Goal: Task Accomplishment & Management: Use online tool/utility

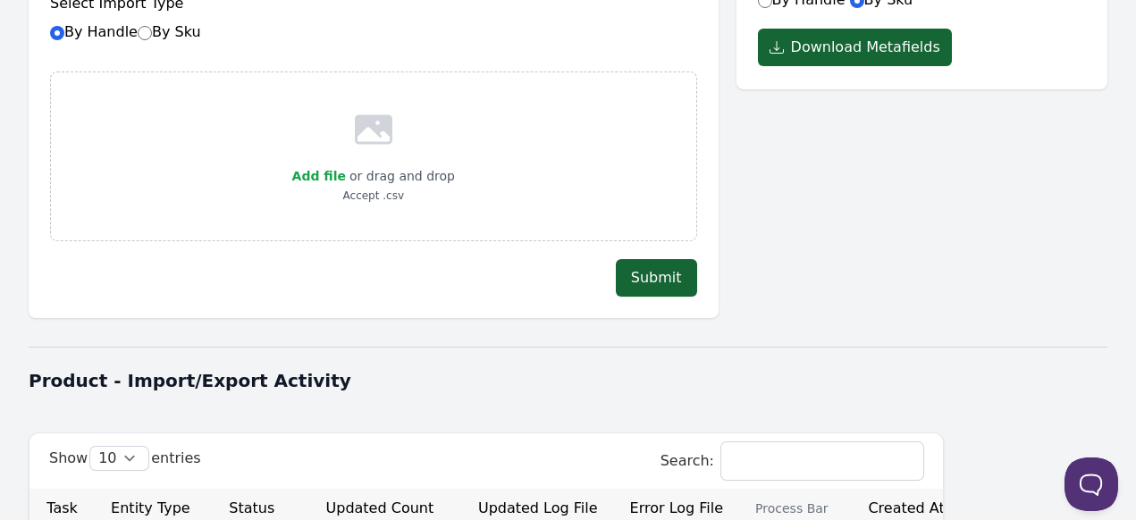
scroll to position [251, 0]
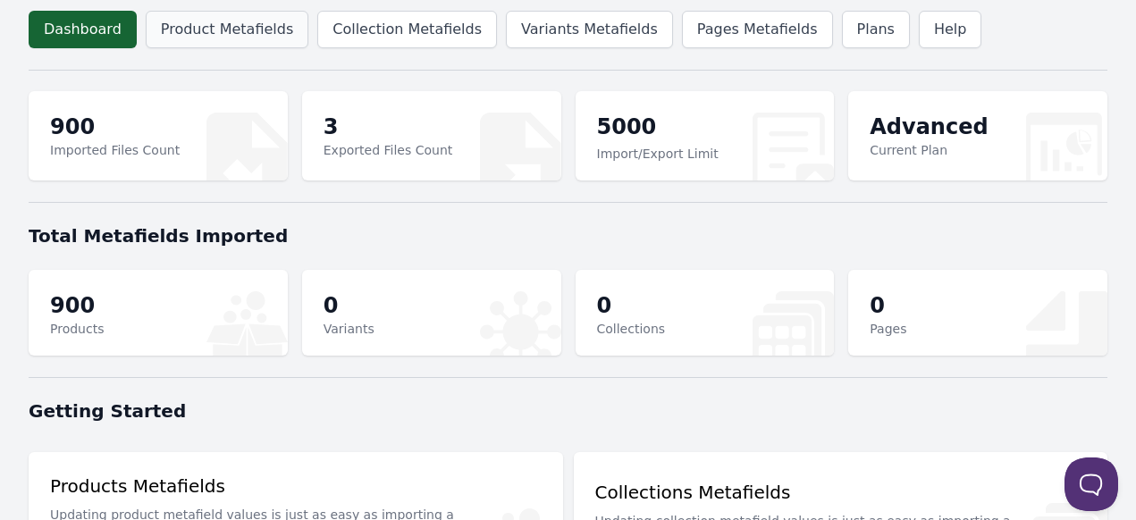
click at [205, 38] on link "Product Metafields" at bounding box center [227, 30] width 163 height 38
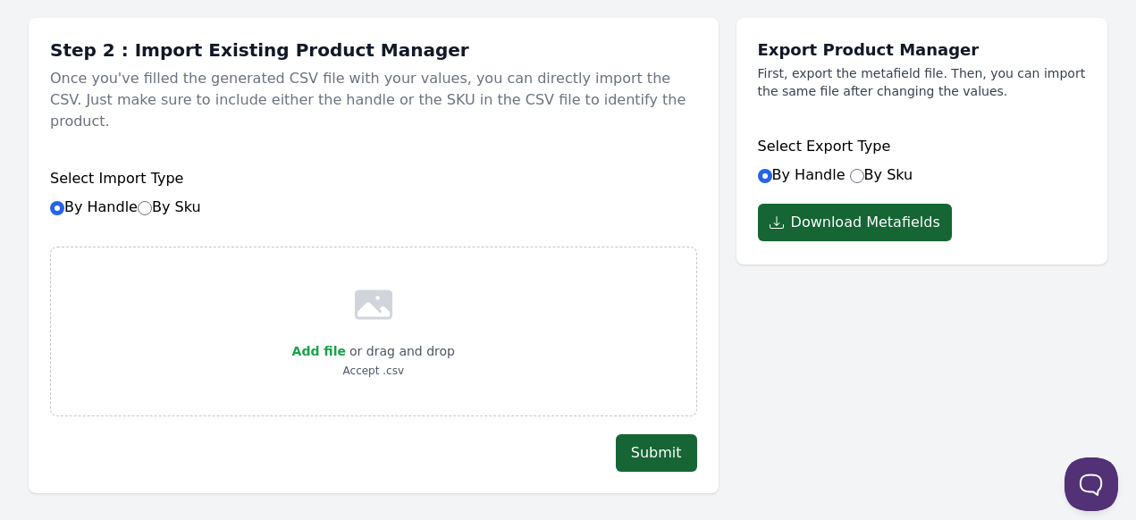
scroll to position [179, 0]
click at [331, 344] on span "Add file" at bounding box center [319, 351] width 54 height 14
click at [345, 340] on input "Add file" at bounding box center [345, 340] width 1 height 1
type input "C:\fakepath\meta-import - Sheet6.csv"
click at [210, 301] on div "Add file or drag and drop meta-import - Sheet6.csv" at bounding box center [373, 332] width 647 height 170
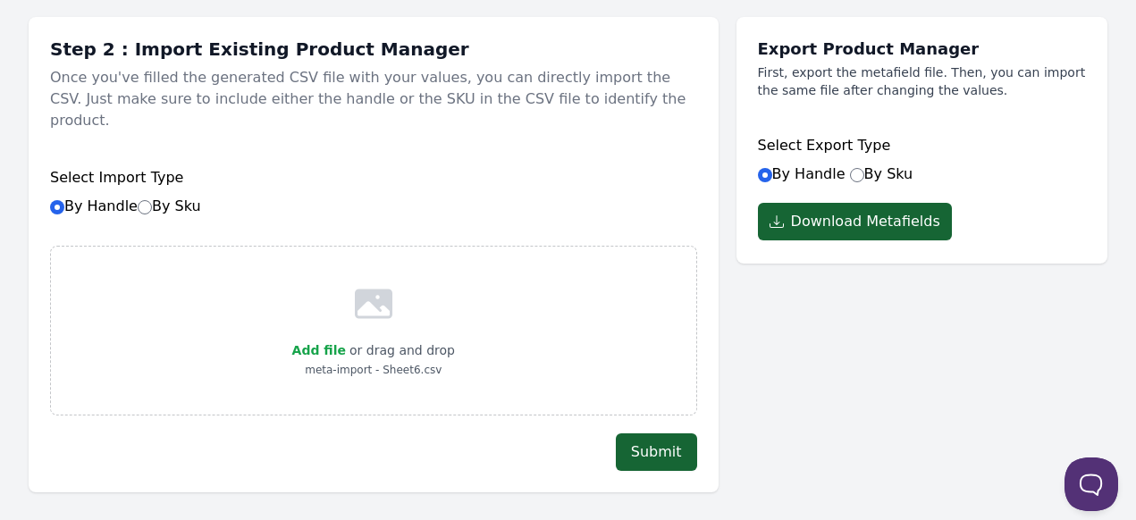
scroll to position [268, 0]
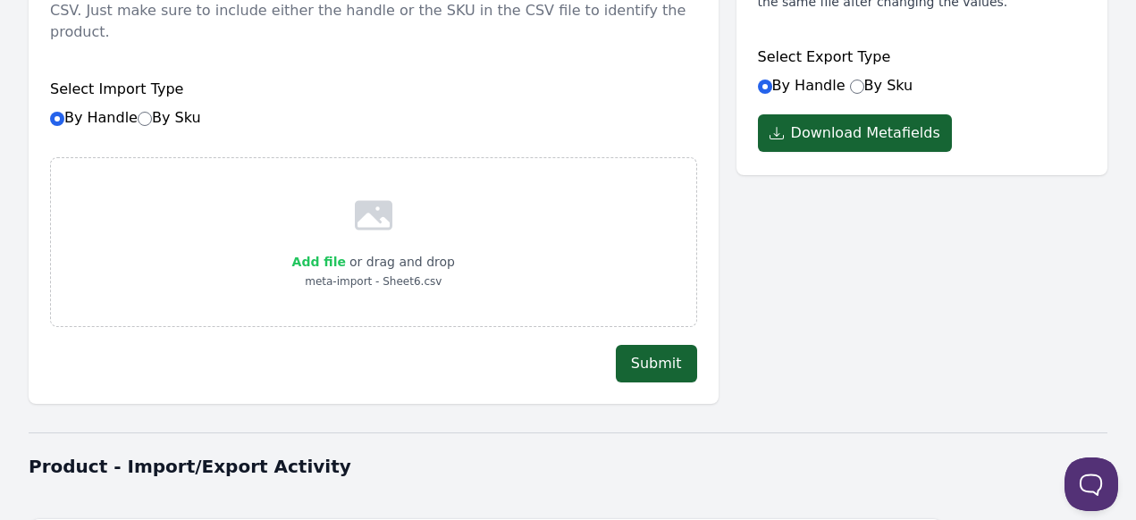
click at [319, 255] on span "Add file" at bounding box center [319, 262] width 54 height 14
click at [345, 250] on input "Add file" at bounding box center [345, 250] width 1 height 1
click at [521, 246] on div "Add file or drag and drop meta-import - Sheet6.csv" at bounding box center [373, 242] width 647 height 170
click at [647, 345] on button "Submit" at bounding box center [656, 364] width 81 height 38
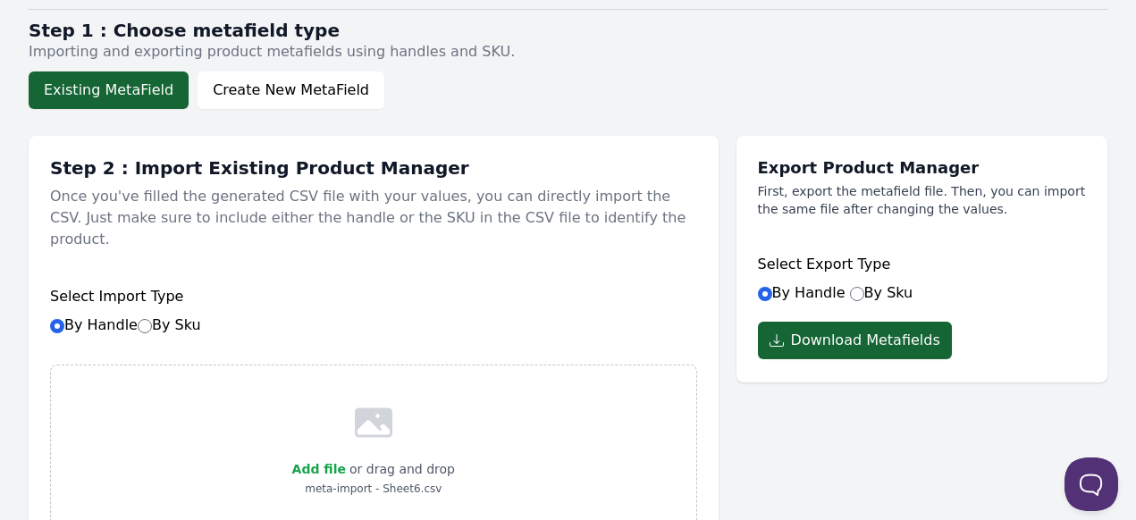
scroll to position [179, 0]
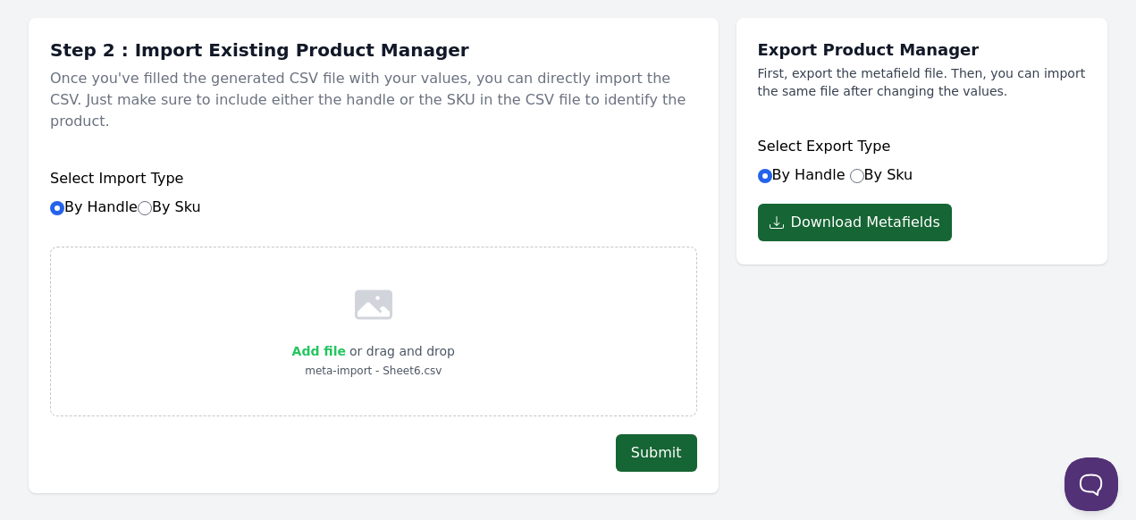
click at [330, 344] on span "Add file" at bounding box center [319, 351] width 54 height 14
click at [345, 340] on input "Add file" at bounding box center [345, 340] width 1 height 1
click at [665, 435] on button "Submit" at bounding box center [656, 454] width 81 height 38
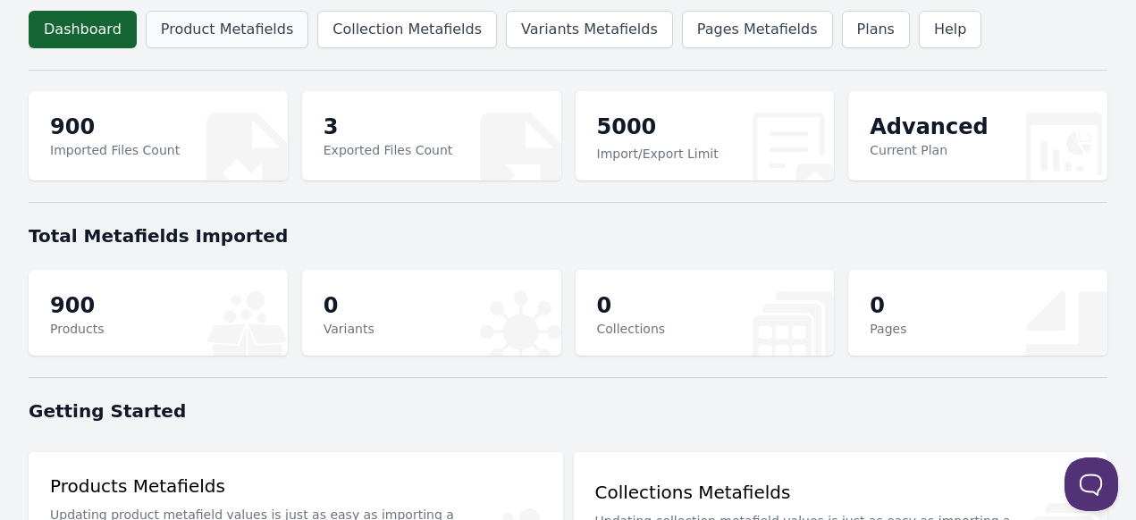
click at [221, 39] on link "Product Metafields" at bounding box center [227, 30] width 163 height 38
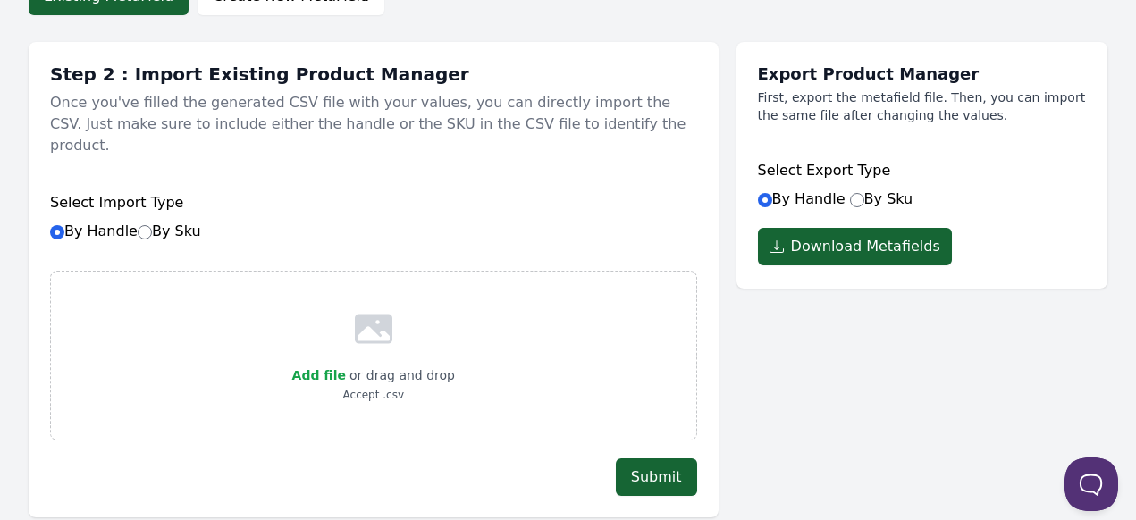
scroll to position [268, 0]
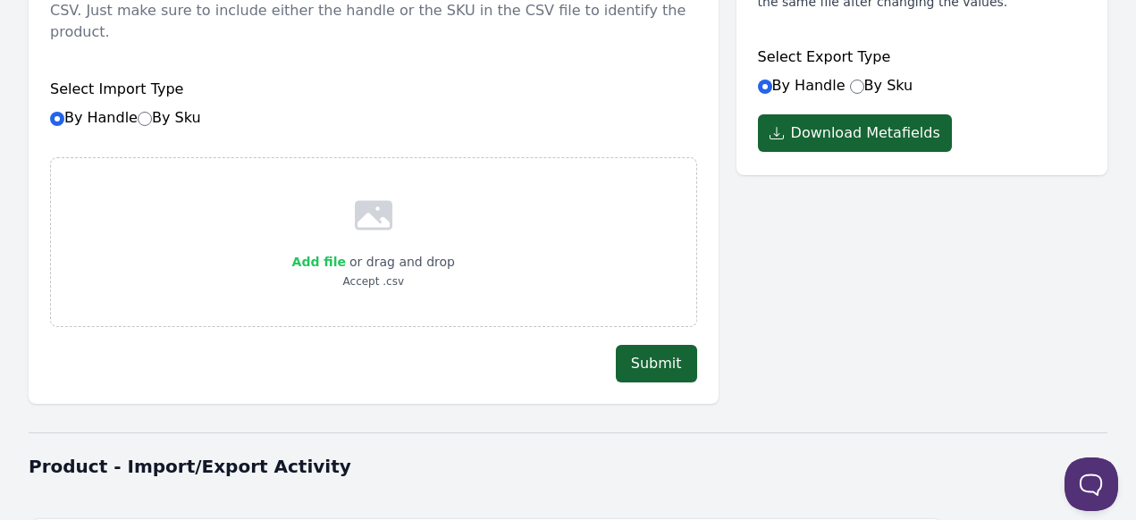
click at [336, 255] on span "Add file" at bounding box center [319, 262] width 54 height 14
click at [345, 250] on input "Add file" at bounding box center [345, 250] width 1 height 1
type input "C:\fakepath\meta-import - Sheet6.csv"
click at [544, 289] on div "Add file or drag and drop meta-import - Sheet6.csv" at bounding box center [373, 242] width 647 height 170
click at [647, 345] on button "Submit" at bounding box center [656, 364] width 81 height 38
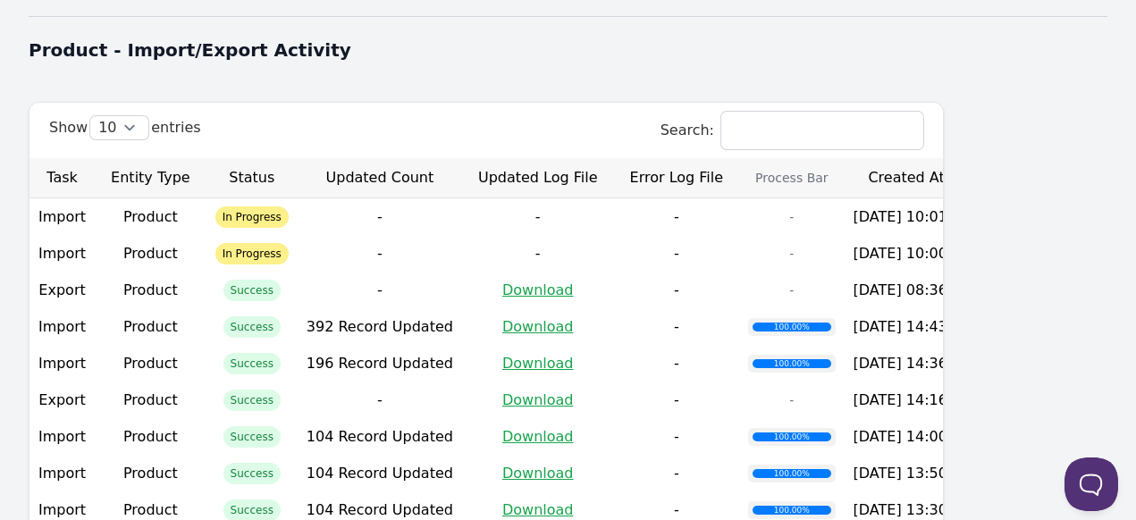
scroll to position [715, 0]
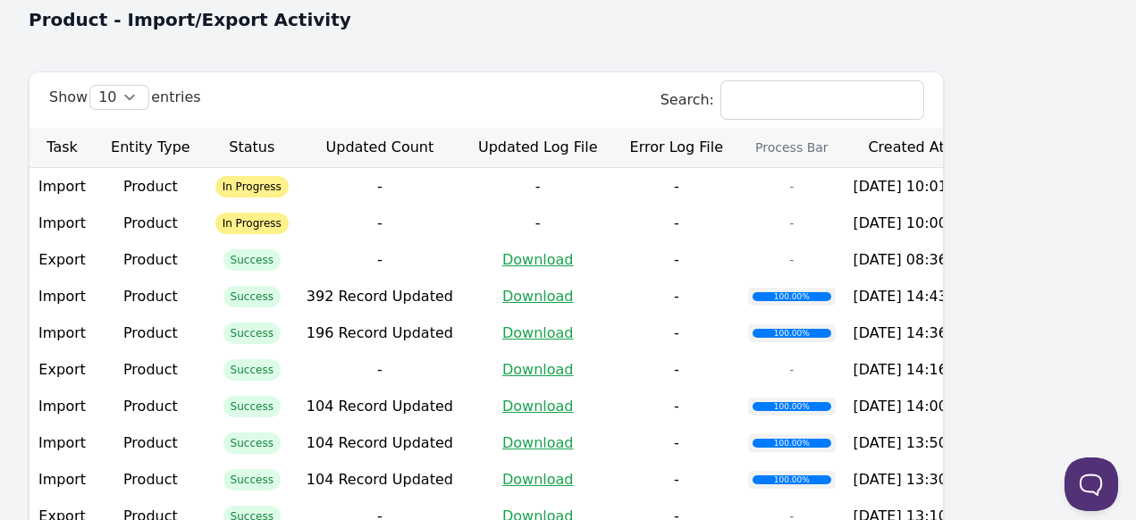
drag, startPoint x: 1038, startPoint y: 168, endPoint x: 1084, endPoint y: 165, distance: 46.6
click at [980, 168] on td "2025-10-10 10:01:10" at bounding box center [912, 186] width 135 height 37
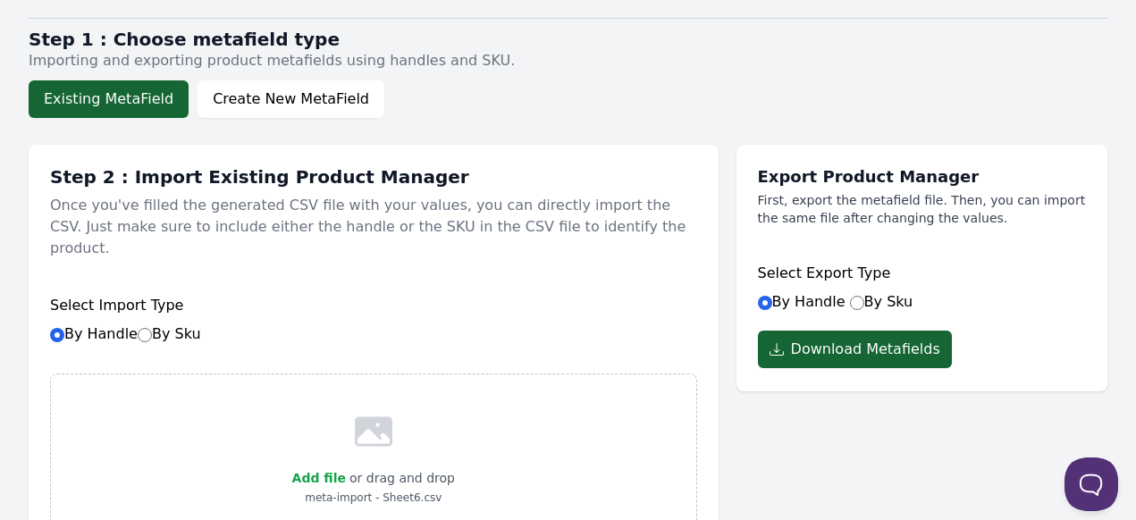
scroll to position [0, 0]
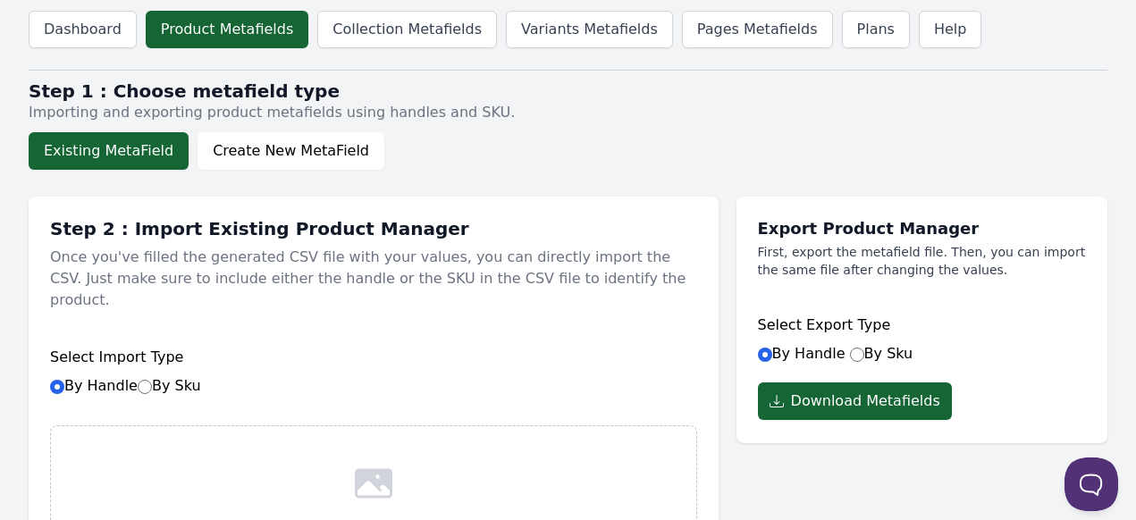
click at [149, 377] on label "By Sku" at bounding box center [169, 385] width 63 height 17
click at [149, 380] on input "By Sku" at bounding box center [145, 387] width 14 height 14
radio input "true"
click at [54, 380] on input "By Handle By Sku" at bounding box center [57, 387] width 14 height 14
radio input "true"
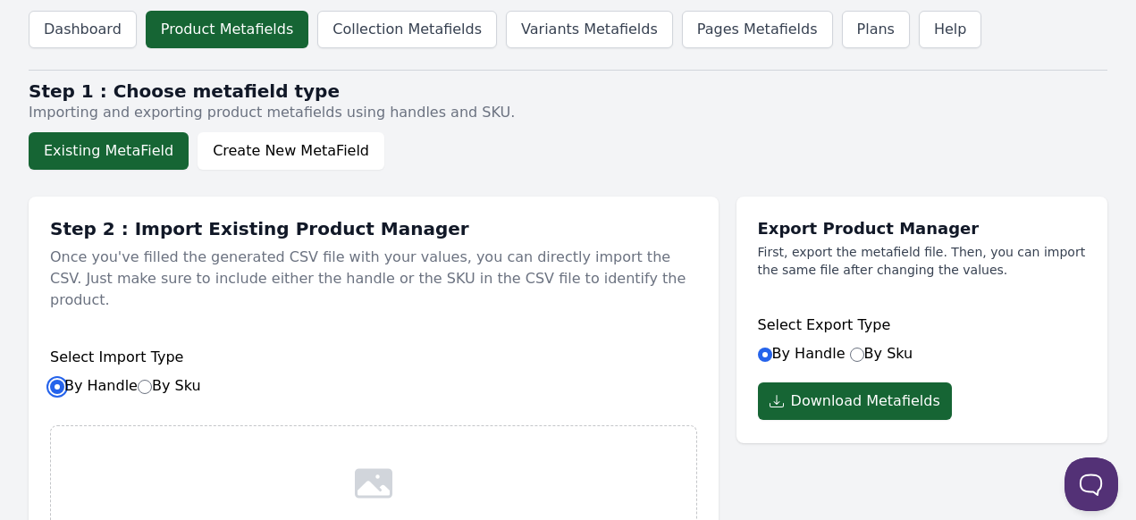
scroll to position [89, 0]
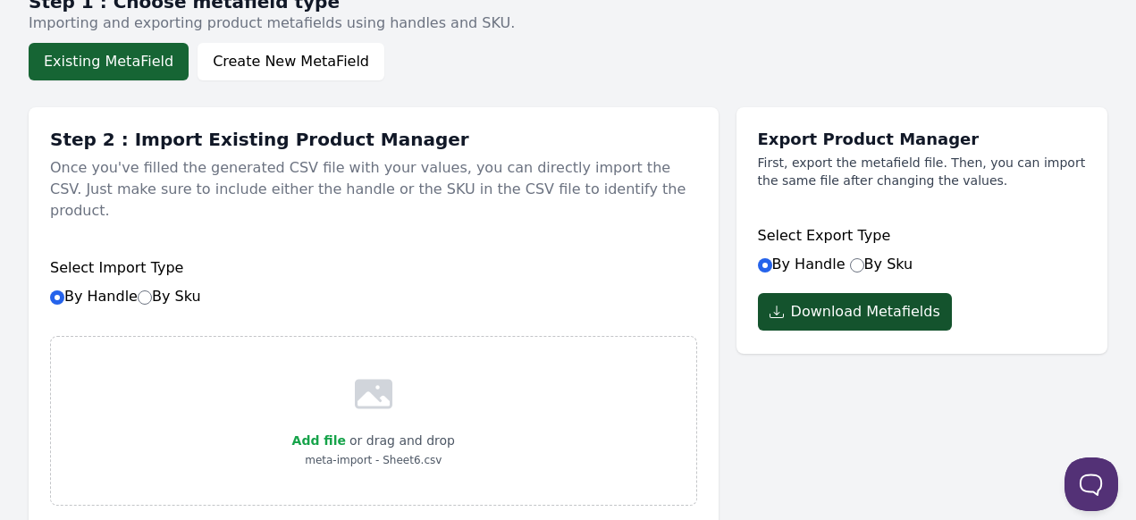
click at [848, 323] on button "Download Metafields" at bounding box center [855, 312] width 194 height 38
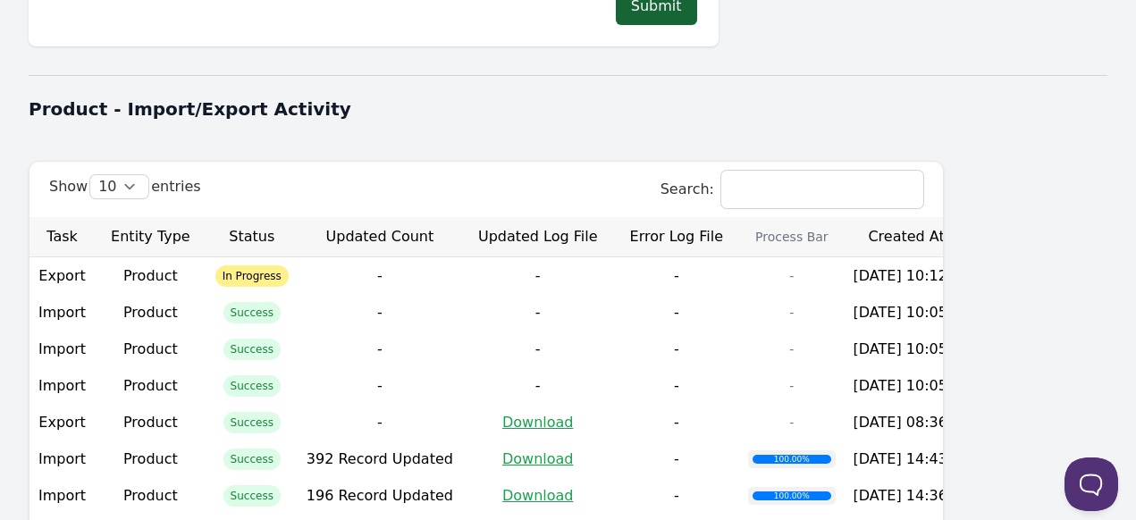
scroll to position [715, 0]
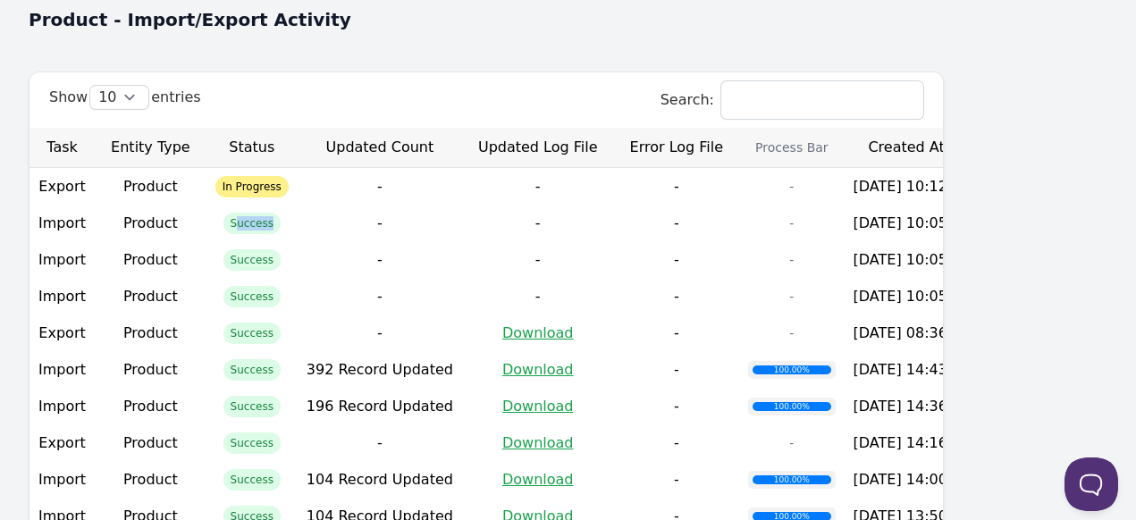
drag, startPoint x: 267, startPoint y: 205, endPoint x: 322, endPoint y: 207, distance: 54.6
click at [298, 207] on td "Success" at bounding box center [252, 223] width 91 height 37
click at [376, 205] on td "-" at bounding box center [380, 223] width 165 height 37
click at [285, 176] on span "In Progress" at bounding box center [251, 186] width 73 height 21
click at [980, 132] on th "Created At" at bounding box center [912, 148] width 135 height 40
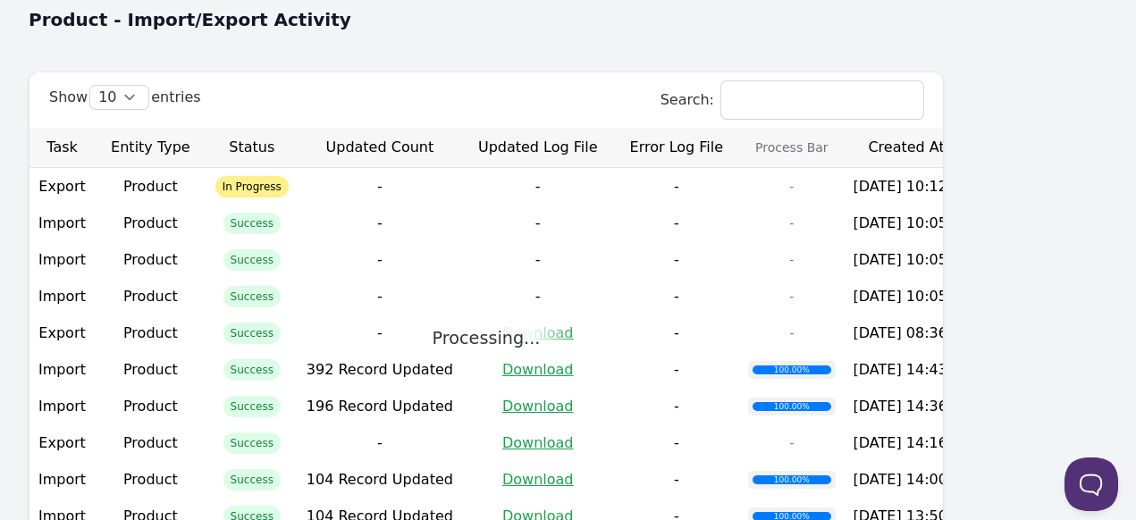
click at [980, 131] on th "Created At" at bounding box center [912, 148] width 135 height 40
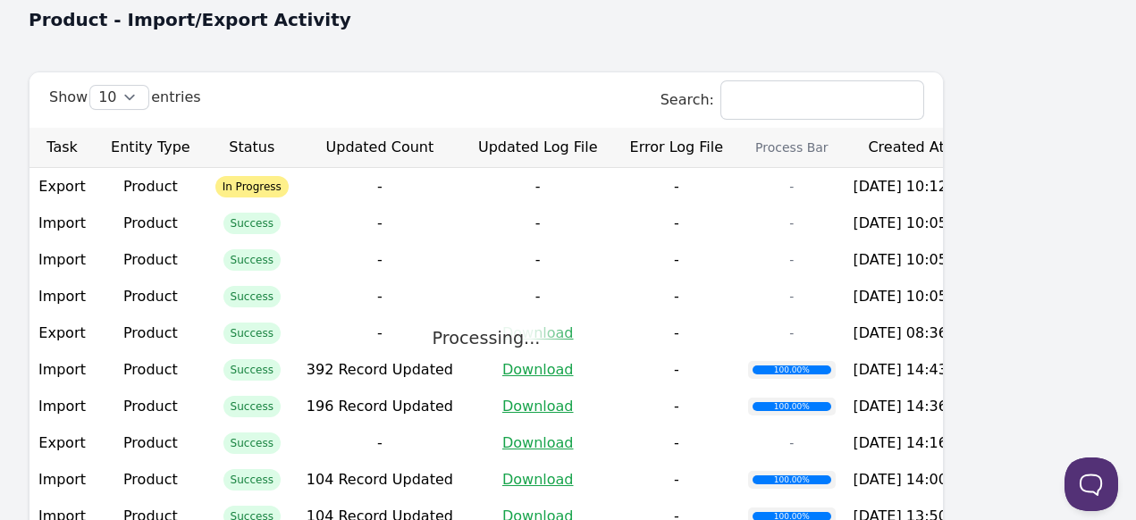
click at [980, 131] on th "Created At" at bounding box center [912, 148] width 135 height 40
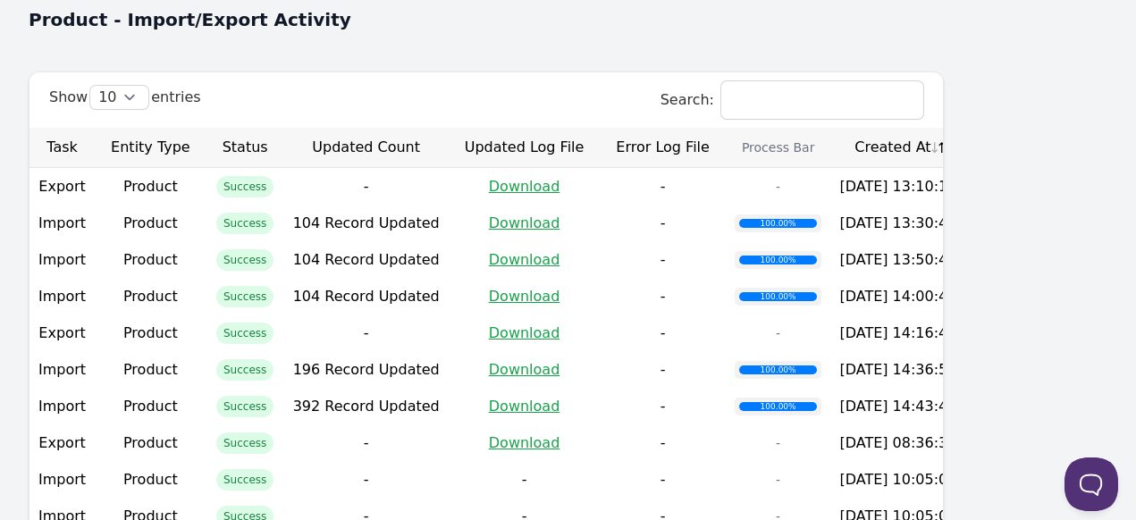
click at [966, 128] on th "Created At" at bounding box center [898, 148] width 135 height 40
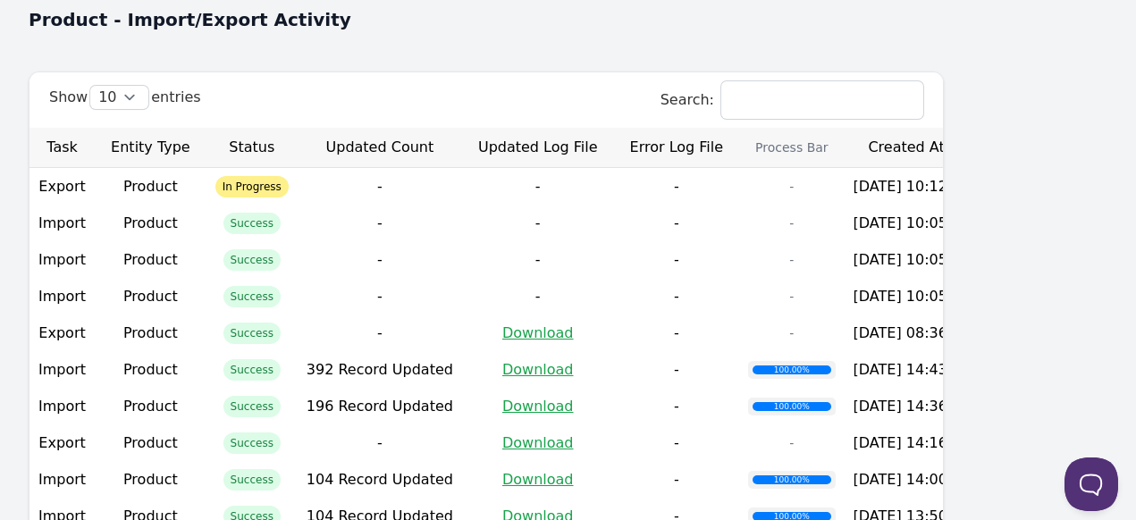
click at [980, 128] on th "Created At" at bounding box center [912, 148] width 135 height 40
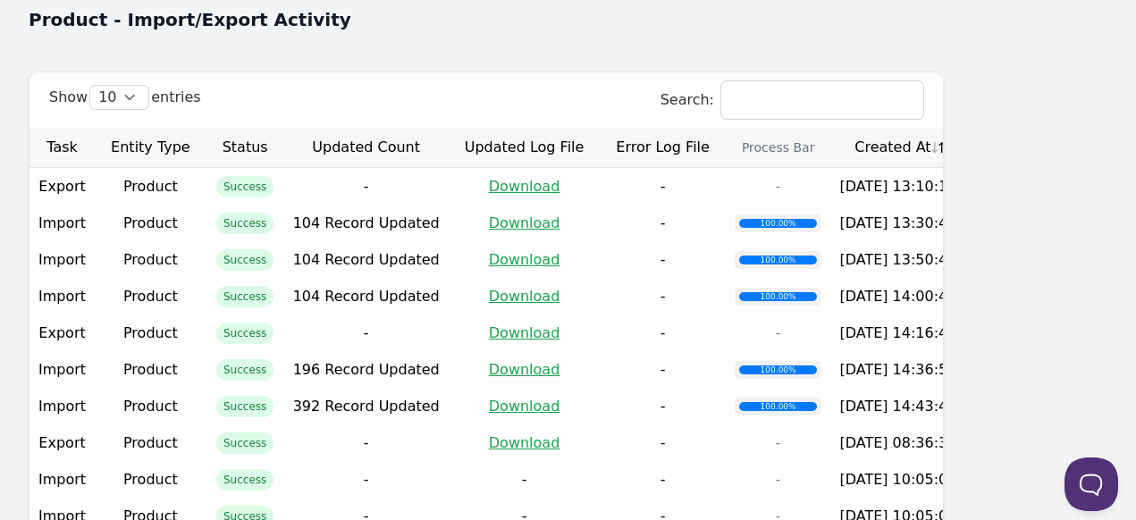
click at [966, 128] on th "Created At" at bounding box center [898, 148] width 135 height 40
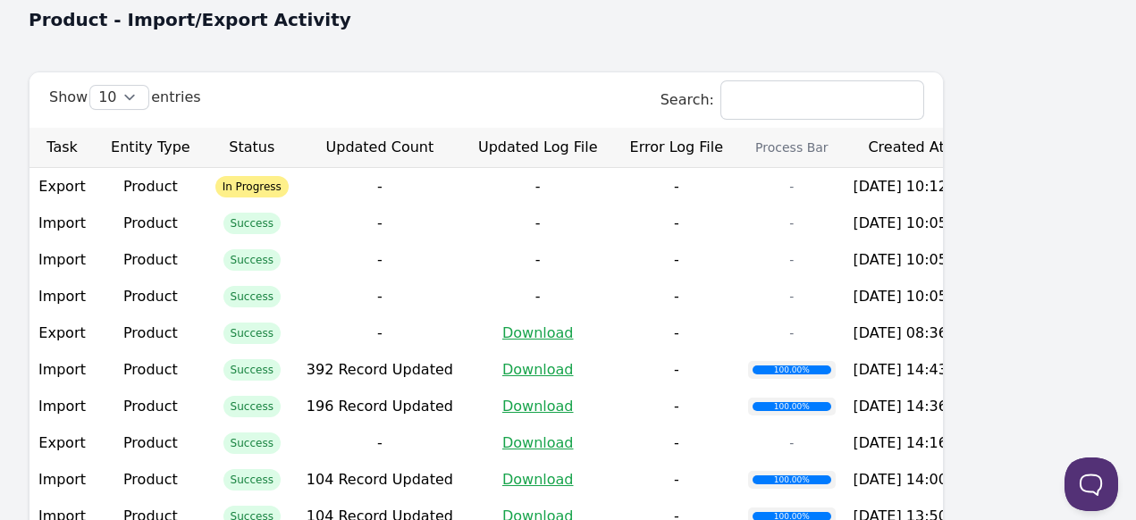
click at [980, 128] on th "Created At" at bounding box center [912, 148] width 135 height 40
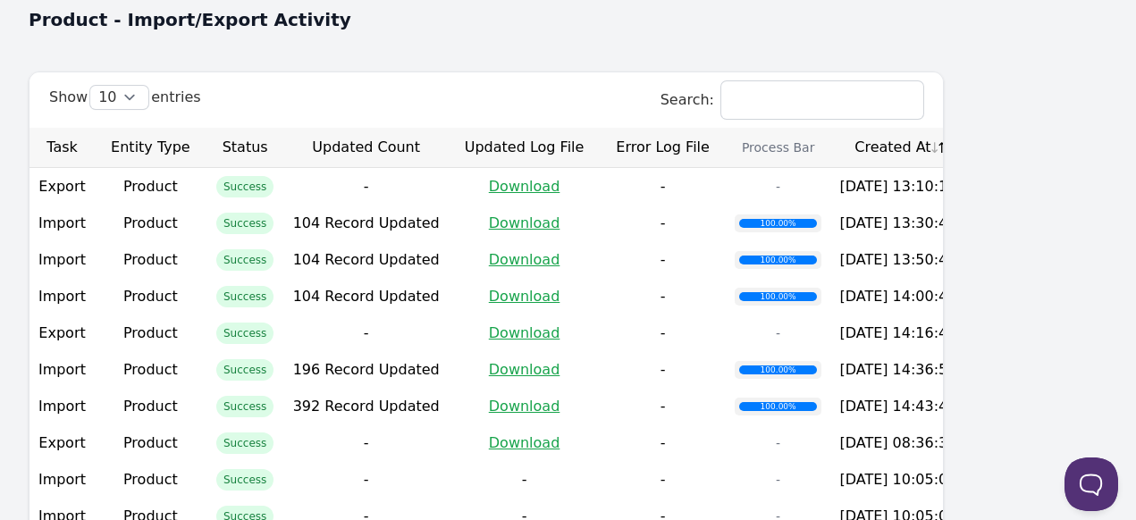
click at [966, 128] on th "Created At" at bounding box center [898, 148] width 135 height 40
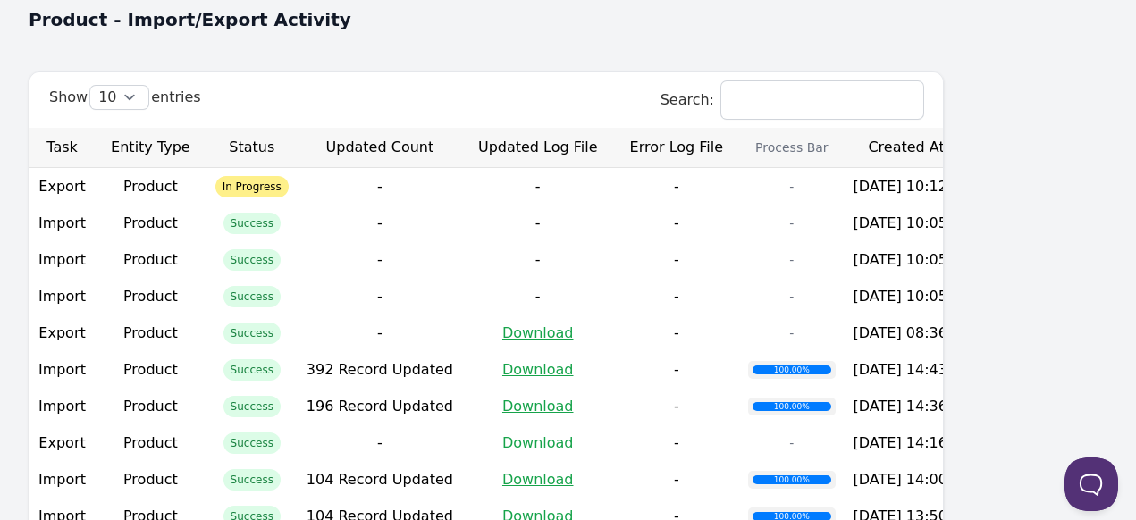
click at [980, 128] on th "Created At" at bounding box center [912, 148] width 135 height 40
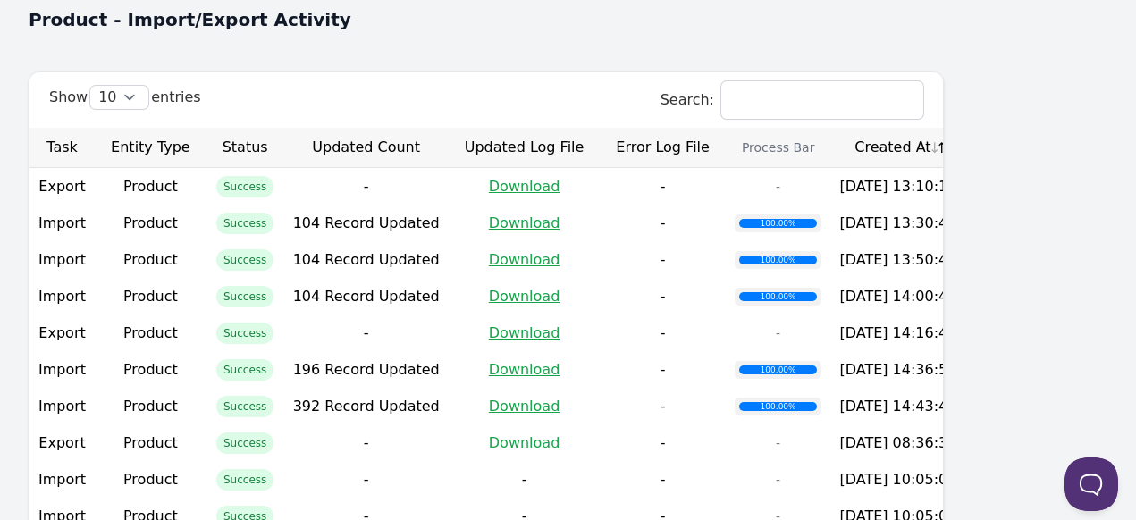
click at [966, 131] on th "Created At" at bounding box center [898, 148] width 135 height 40
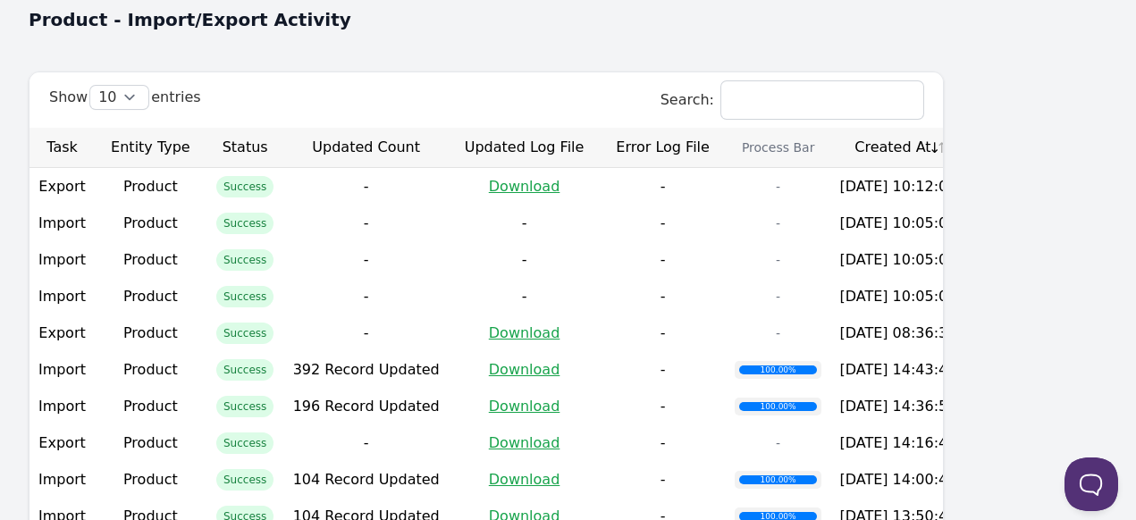
click at [966, 131] on th "Created At" at bounding box center [898, 148] width 135 height 40
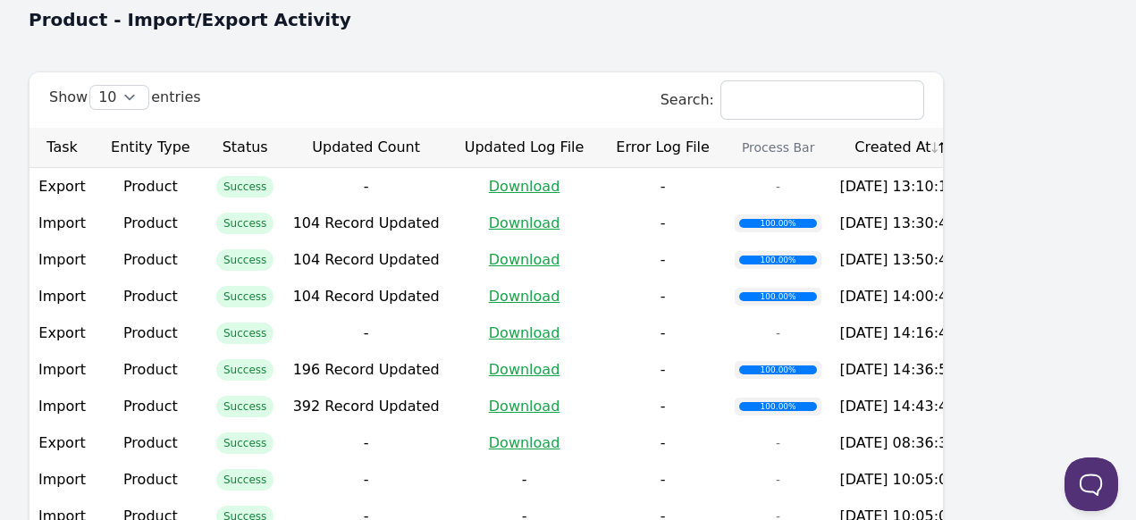
click at [966, 131] on th "Created At" at bounding box center [898, 148] width 135 height 40
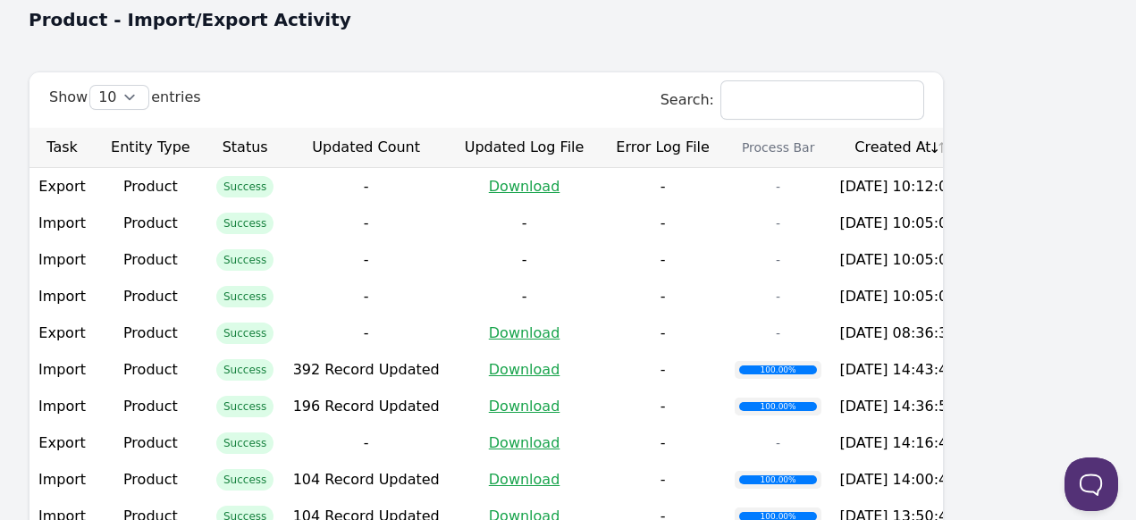
click at [966, 128] on th "Created At" at bounding box center [898, 148] width 135 height 40
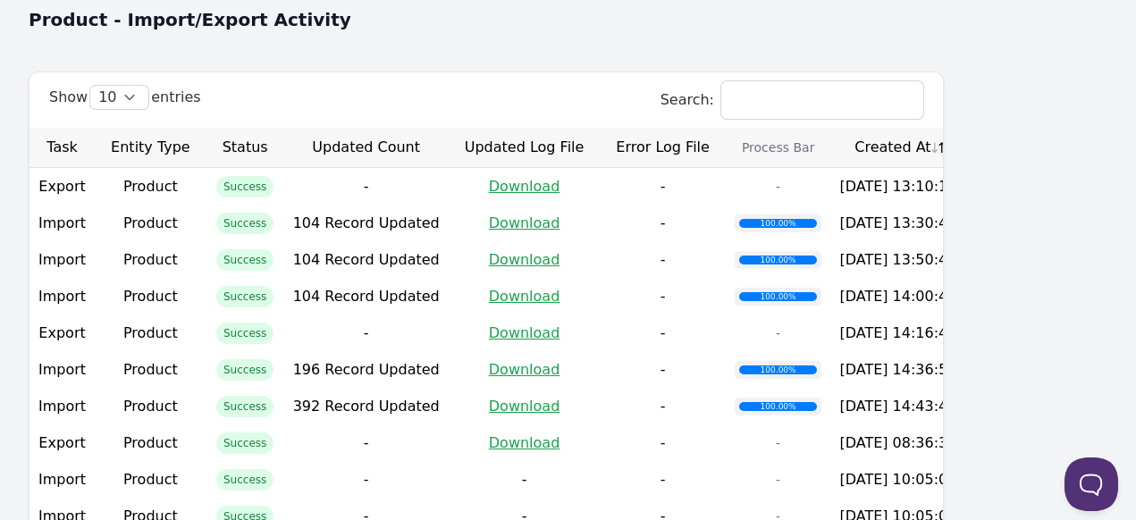
click at [966, 128] on th "Created At" at bounding box center [898, 148] width 135 height 40
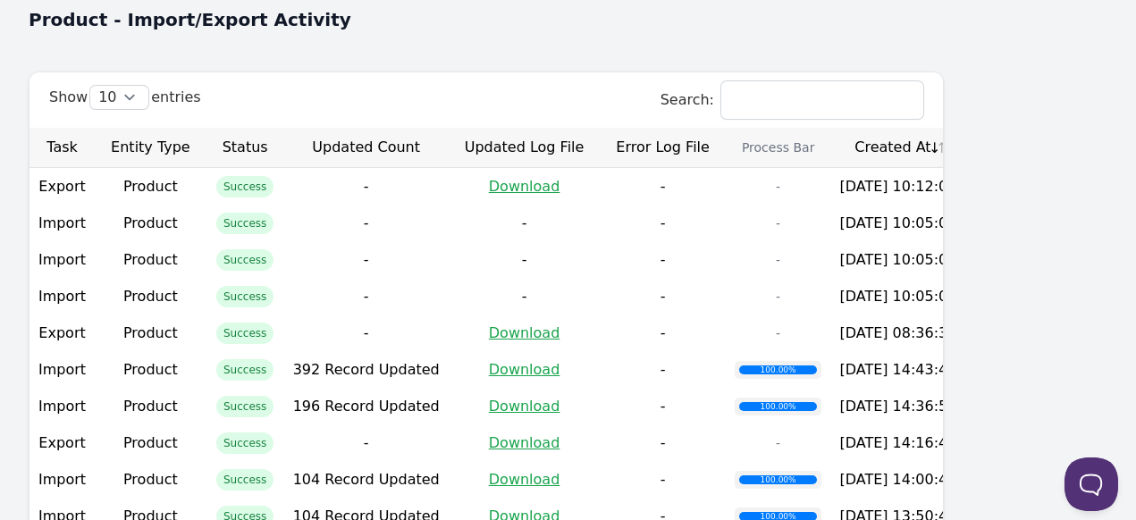
scroll to position [626, 0]
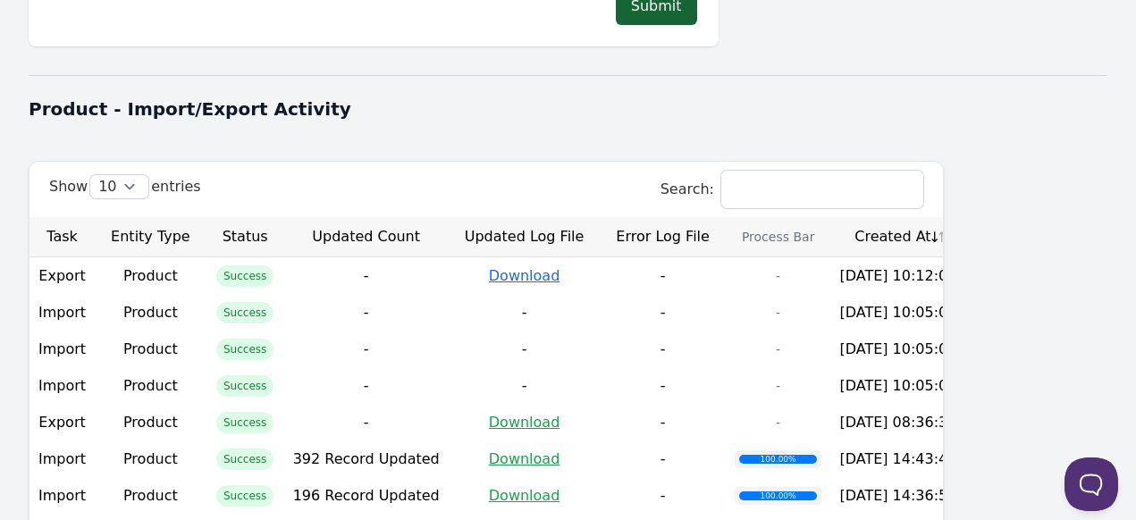
click at [561, 267] on link "Download" at bounding box center [525, 275] width 72 height 17
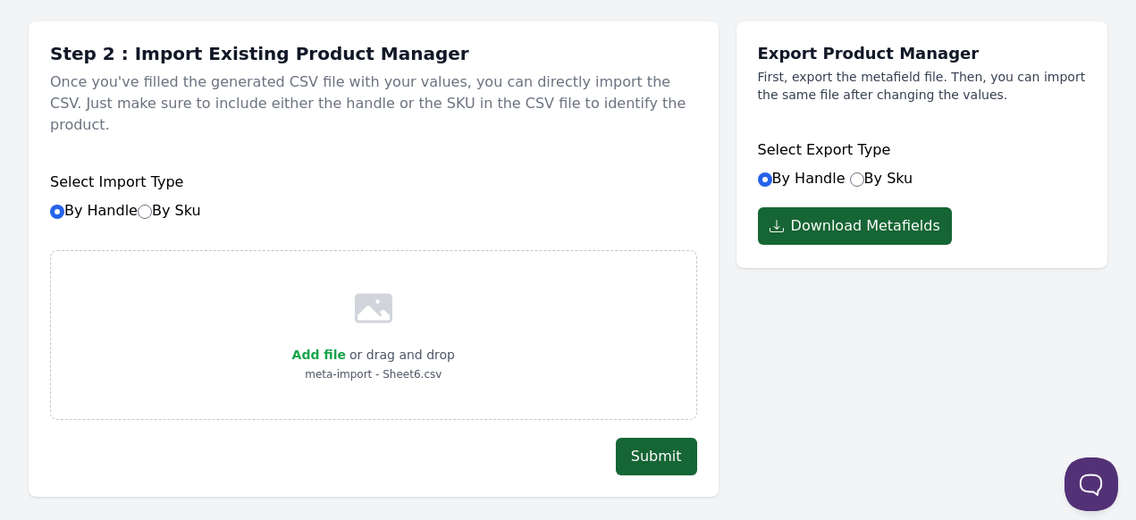
scroll to position [179, 0]
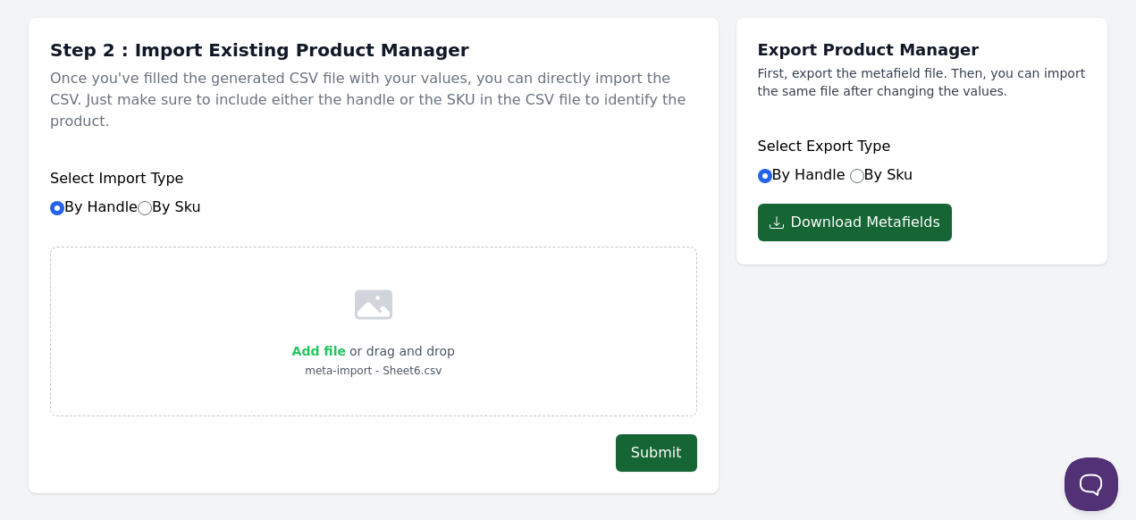
click at [346, 344] on span "Add file" at bounding box center [319, 351] width 54 height 14
click at [346, 340] on input "Add file" at bounding box center [345, 340] width 1 height 1
type input "C:\fakepath\meta-import - Sheet6 (1).csv"
click at [663, 435] on button "Submit" at bounding box center [656, 454] width 81 height 38
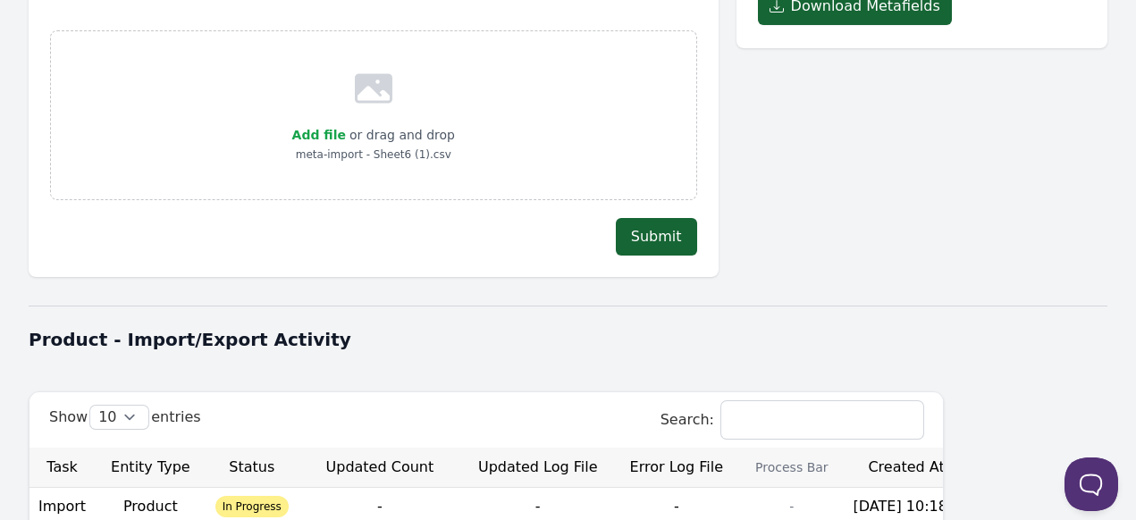
scroll to position [626, 0]
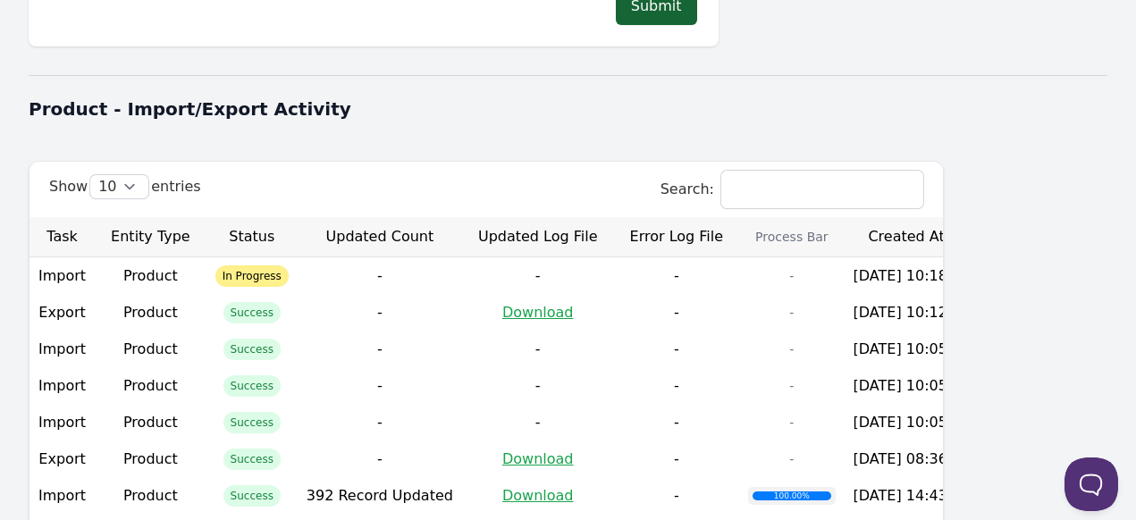
click at [980, 224] on th "Created At" at bounding box center [912, 237] width 135 height 40
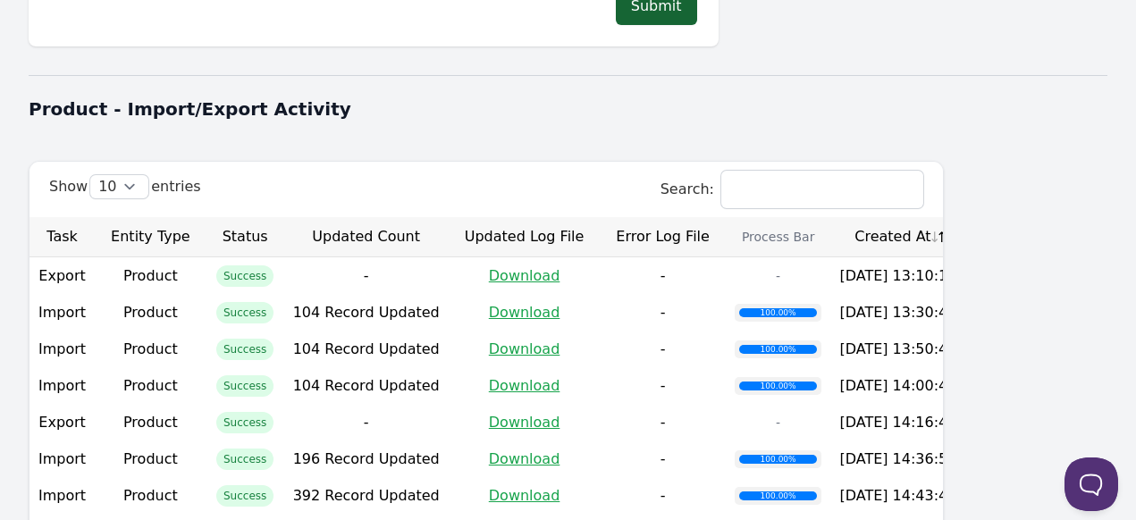
click at [966, 217] on th "Created At" at bounding box center [898, 237] width 135 height 40
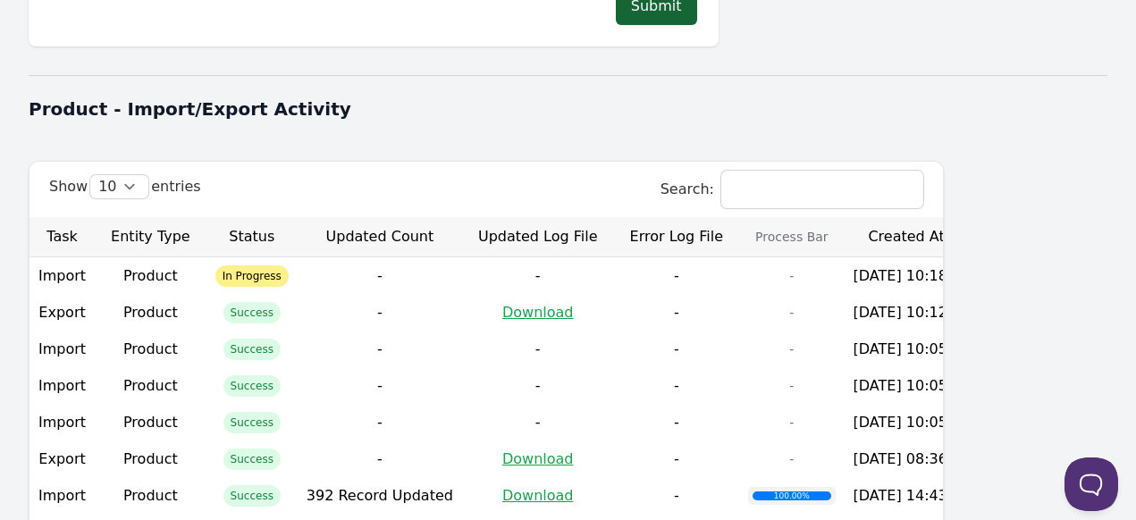
click at [980, 217] on th "Created At" at bounding box center [912, 237] width 135 height 40
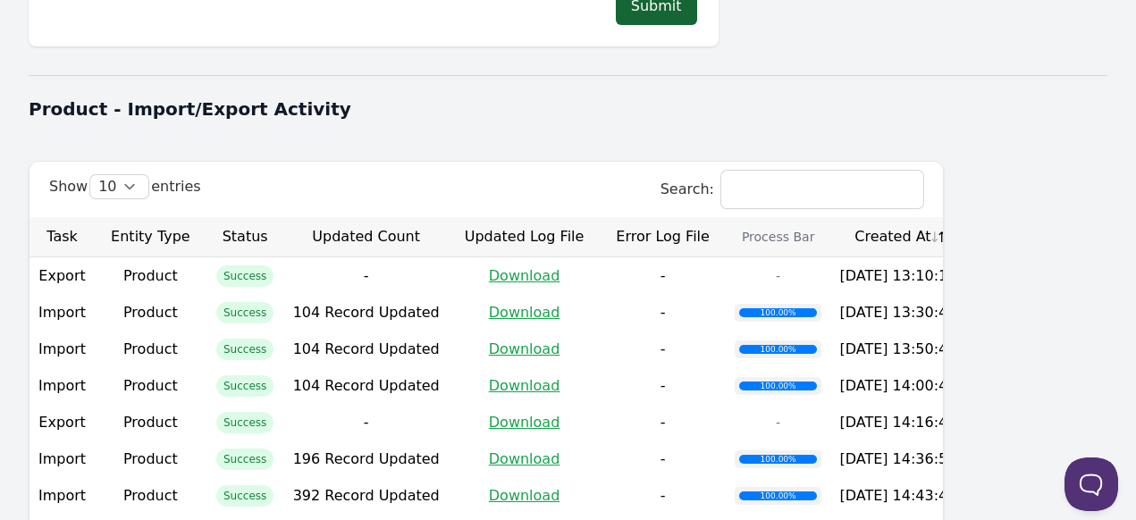
click at [966, 217] on th "Created At" at bounding box center [898, 237] width 135 height 40
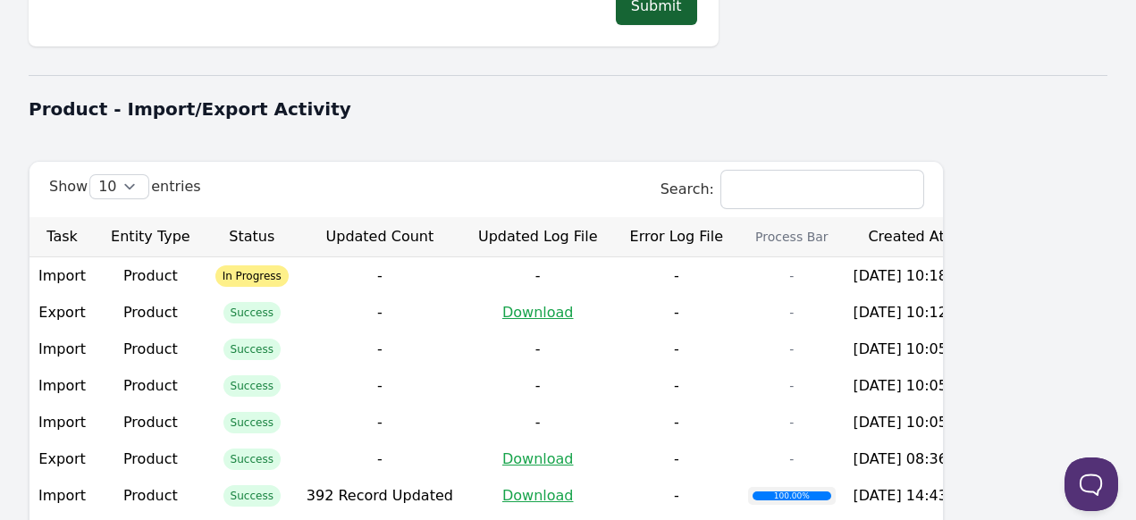
click at [980, 218] on th "Created At" at bounding box center [912, 237] width 135 height 40
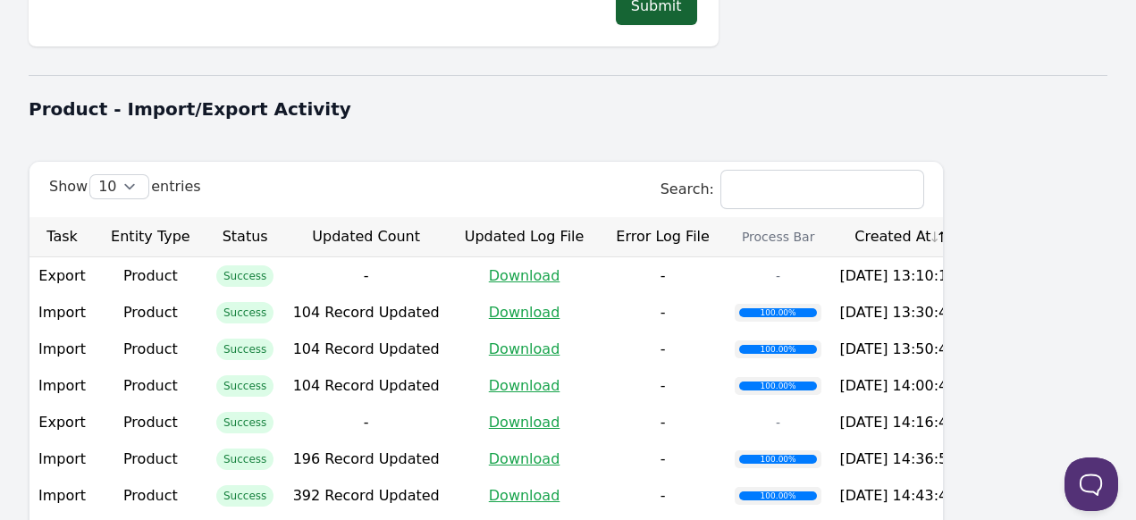
click at [966, 217] on th "Created At" at bounding box center [898, 237] width 135 height 40
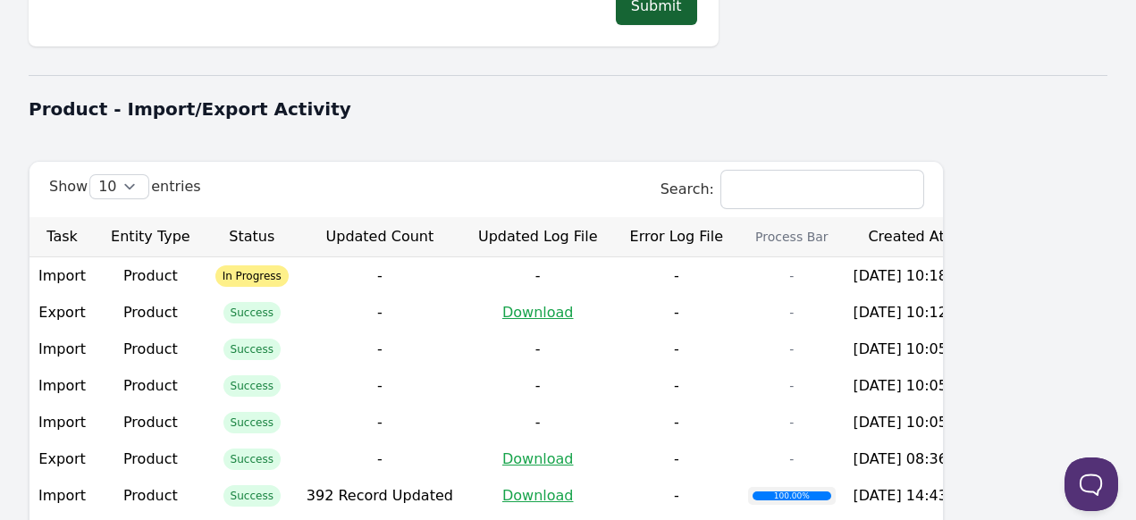
click at [980, 257] on td "2025-10-10 10:18:14" at bounding box center [912, 275] width 135 height 37
click at [980, 225] on th "Created At" at bounding box center [912, 237] width 135 height 40
click at [980, 221] on th "Created At" at bounding box center [912, 237] width 135 height 40
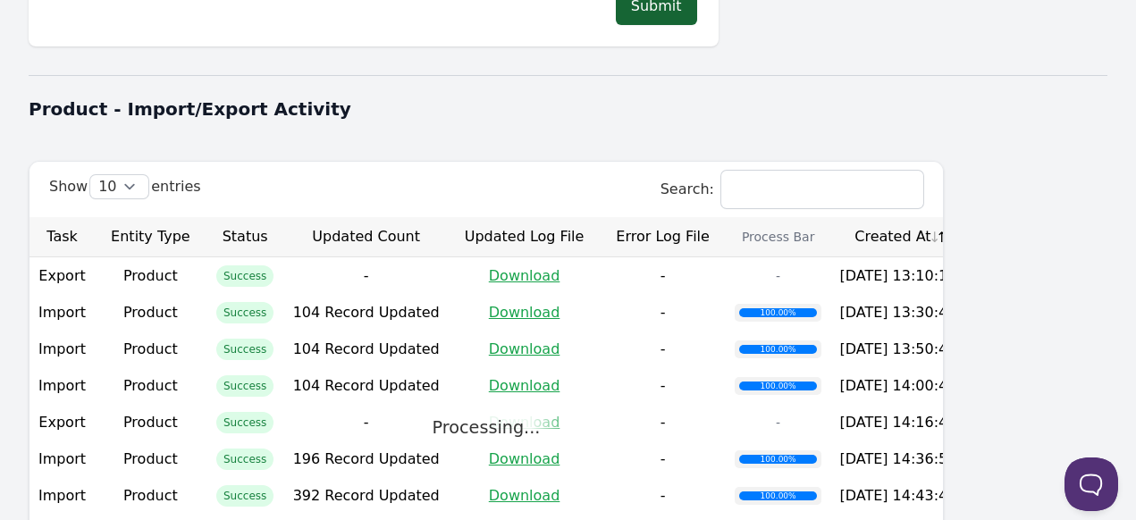
click at [966, 221] on th "Created At" at bounding box center [898, 237] width 135 height 40
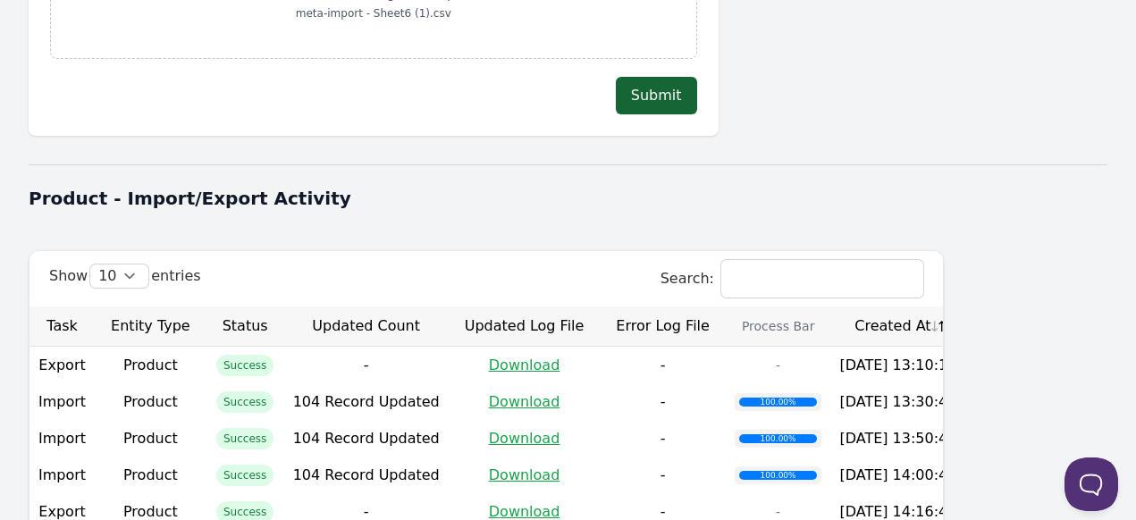
click at [966, 307] on th "Created At" at bounding box center [898, 327] width 135 height 40
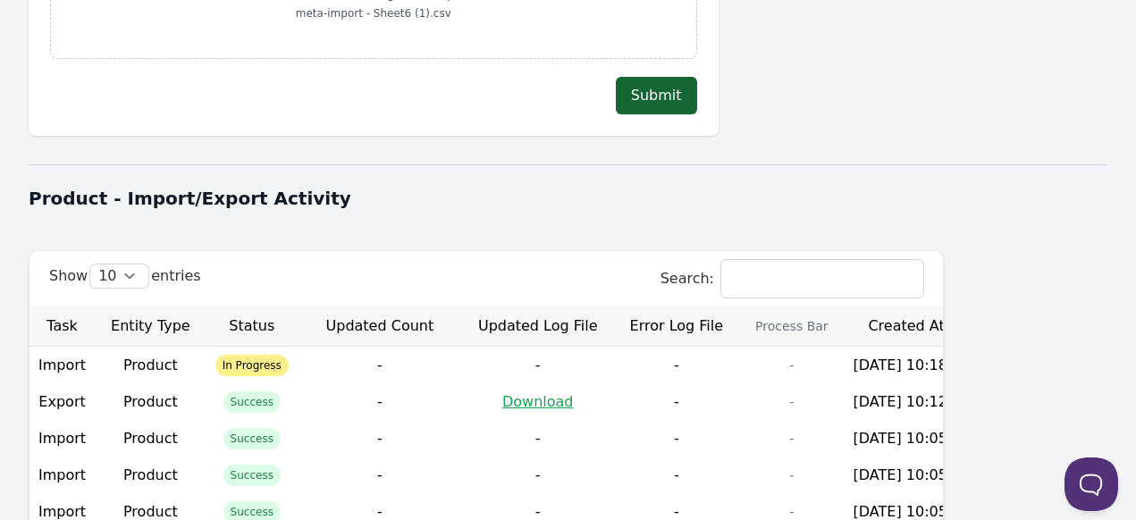
click at [980, 307] on th "Created At" at bounding box center [912, 327] width 135 height 40
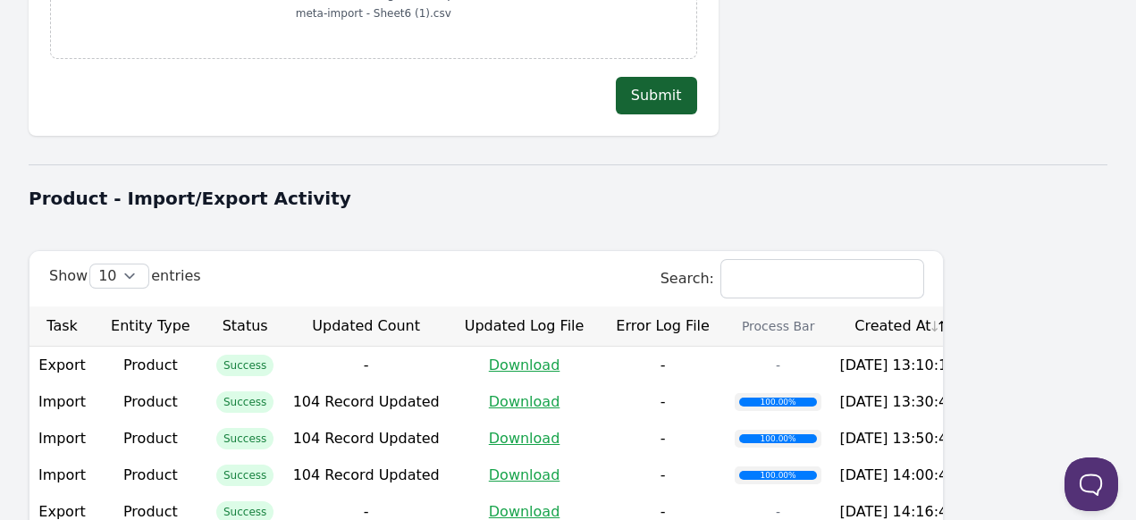
click at [966, 307] on th "Created At" at bounding box center [898, 327] width 135 height 40
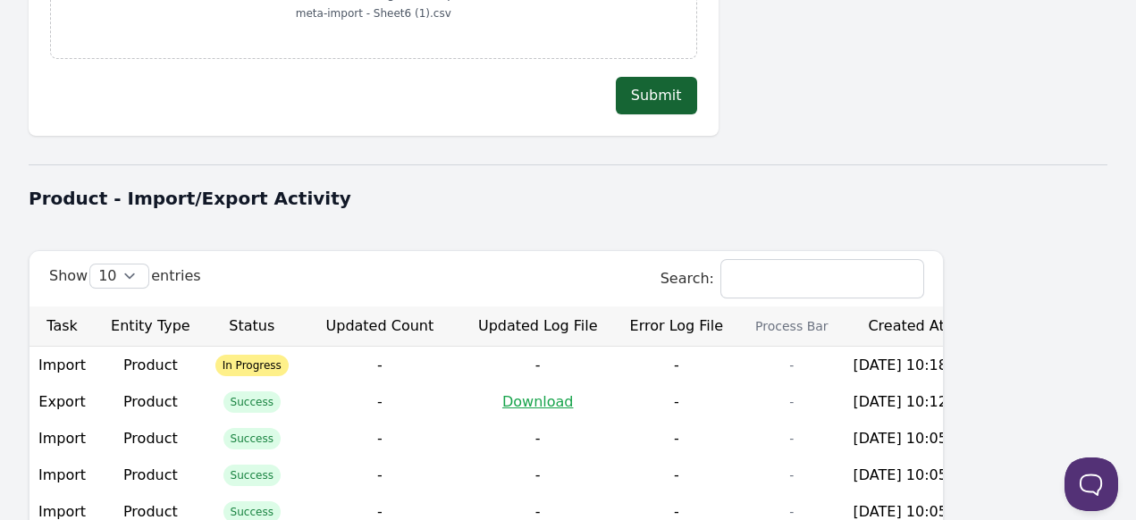
click at [980, 347] on td "2025-10-10 10:18:14" at bounding box center [912, 365] width 135 height 37
click at [980, 317] on th "Created At" at bounding box center [912, 327] width 135 height 40
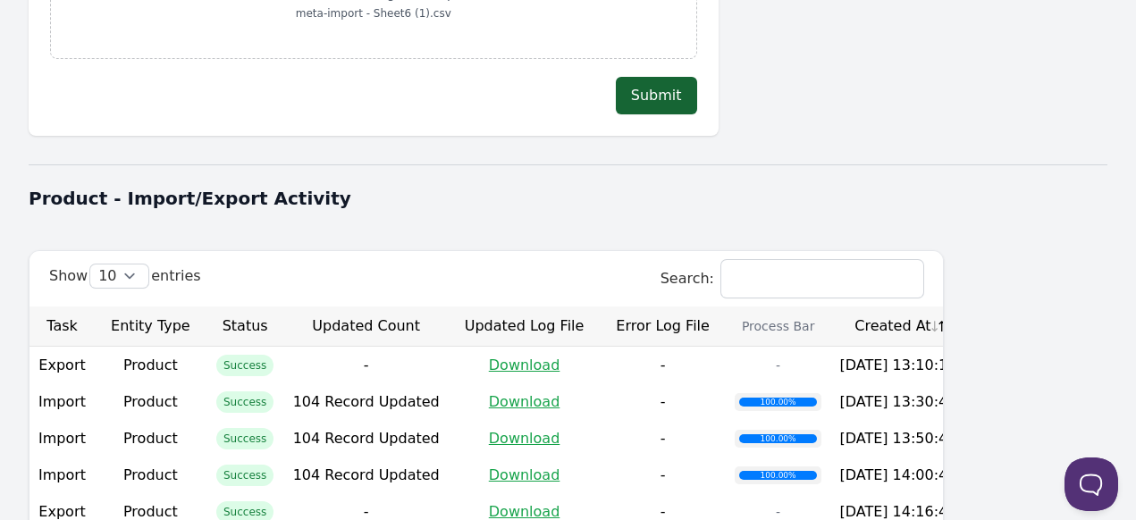
click at [966, 307] on th "Created At" at bounding box center [898, 327] width 135 height 40
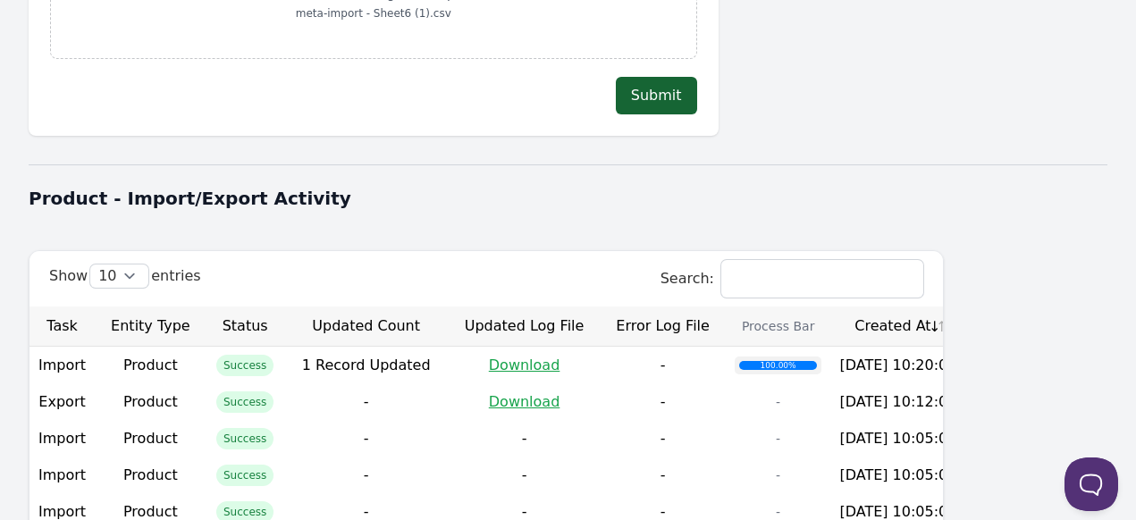
click at [966, 307] on th "Created At" at bounding box center [898, 327] width 135 height 40
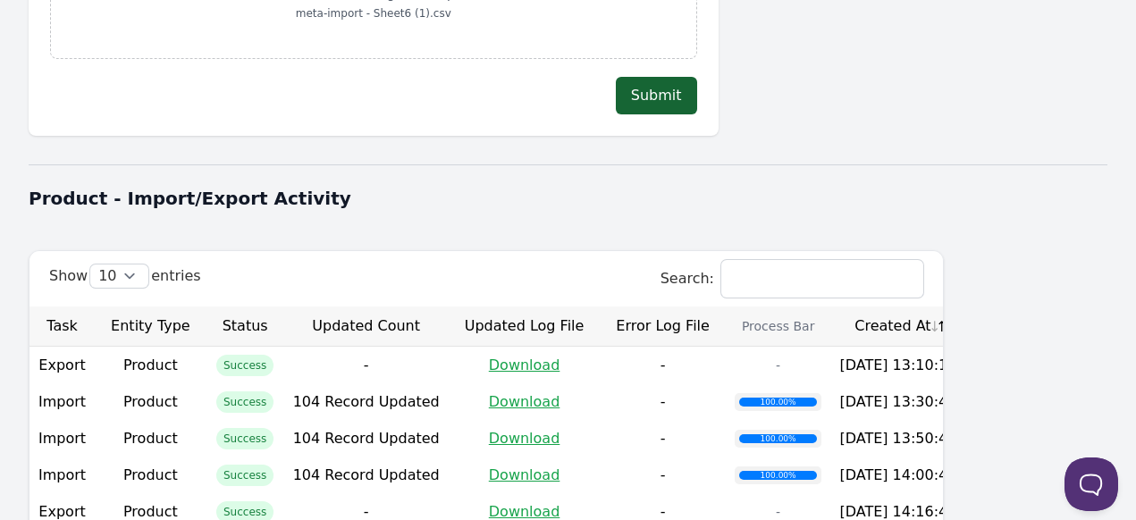
click at [966, 307] on th "Created At" at bounding box center [898, 327] width 135 height 40
